Goal: Information Seeking & Learning: Learn about a topic

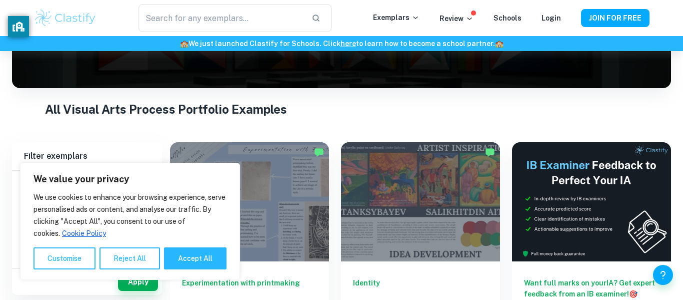
scroll to position [146, 0]
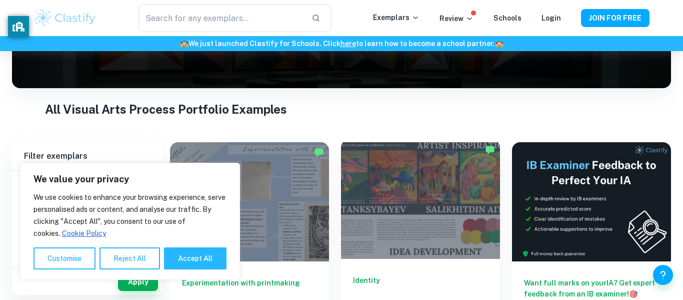
click at [358, 222] on div at bounding box center [420, 199] width 159 height 119
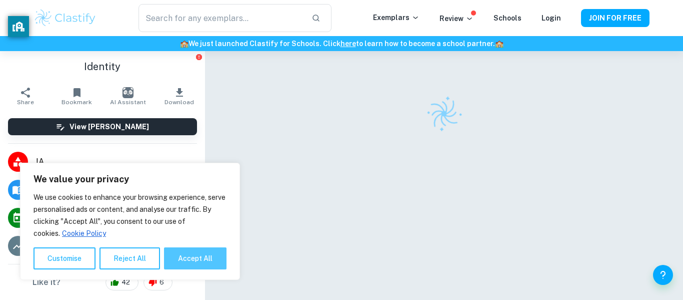
click at [176, 257] on button "Accept All" at bounding box center [195, 258] width 63 height 22
click at [176, 257] on li "4 ( Breakdown )" at bounding box center [102, 246] width 205 height 28
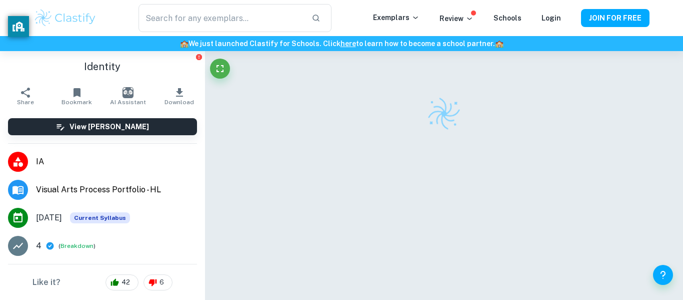
click at [176, 257] on li "4 ( Breakdown )" at bounding box center [102, 246] width 205 height 28
checkbox input "true"
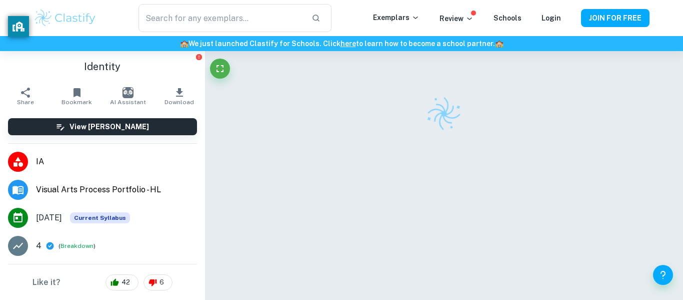
checkbox input "true"
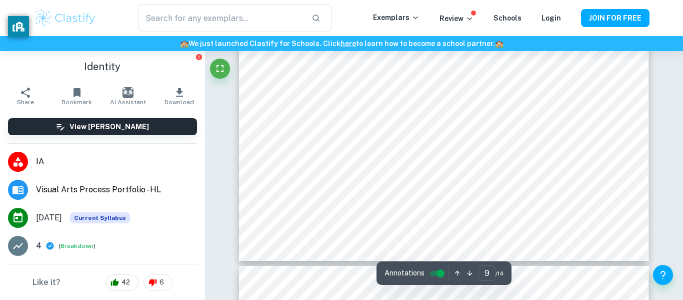
scroll to position [2117, 0]
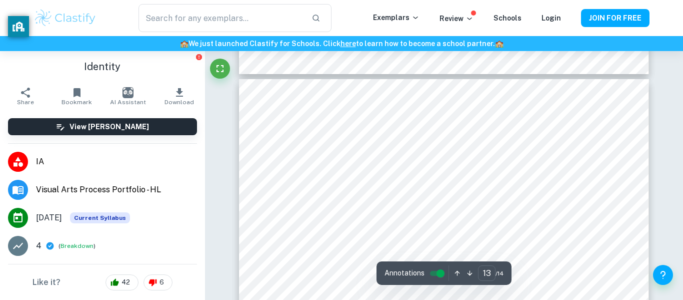
type input "14"
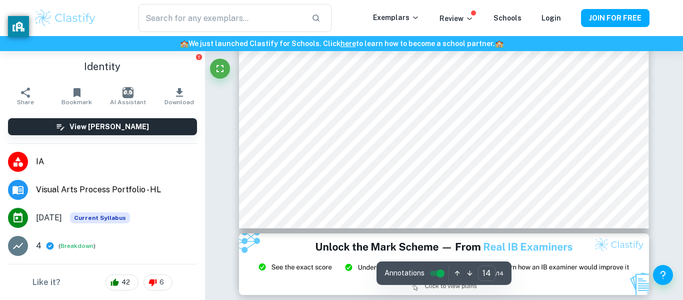
scroll to position [3322, 0]
